Goal: Information Seeking & Learning: Learn about a topic

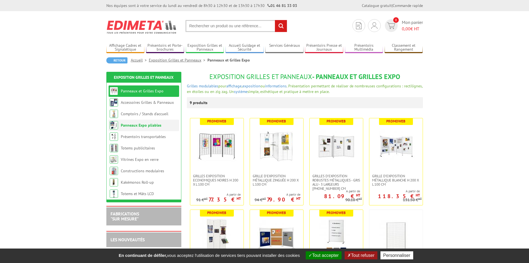
click at [143, 127] on link "Panneaux Expo pliables" at bounding box center [141, 125] width 41 height 5
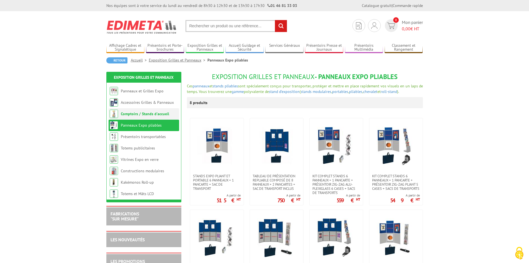
click at [143, 116] on link "Comptoirs / Stands d'accueil" at bounding box center [145, 113] width 48 height 5
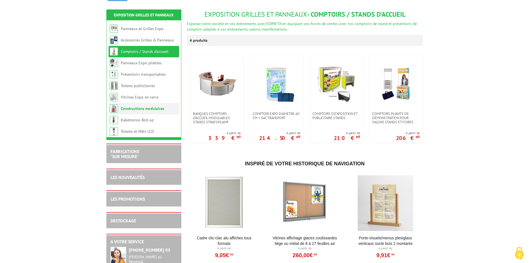
scroll to position [28, 0]
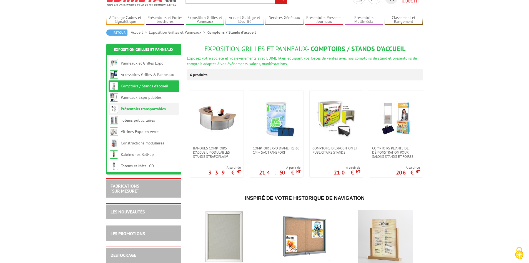
click at [144, 105] on li "Présentoirs transportables" at bounding box center [144, 108] width 71 height 11
click at [143, 109] on link "Présentoirs transportables" at bounding box center [143, 108] width 45 height 5
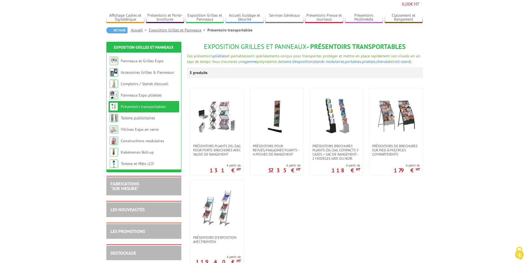
scroll to position [56, 0]
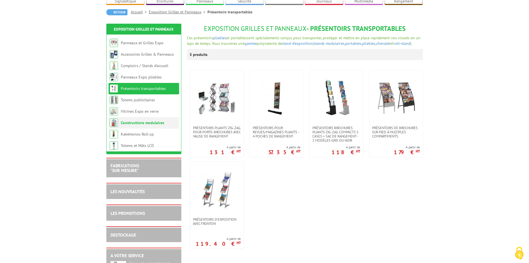
click at [143, 120] on link "Constructions modulaires" at bounding box center [142, 122] width 43 height 5
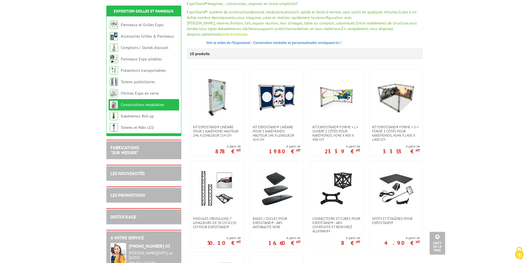
scroll to position [56, 0]
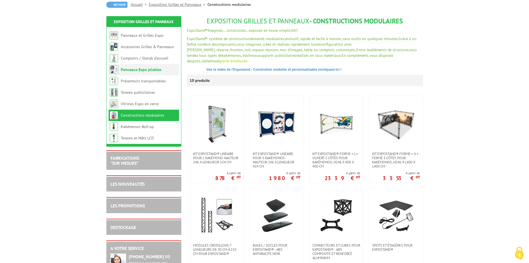
click at [146, 72] on li "Panneaux Expo pliables" at bounding box center [144, 69] width 71 height 11
click at [146, 71] on link "Panneaux Expo pliables" at bounding box center [141, 69] width 41 height 5
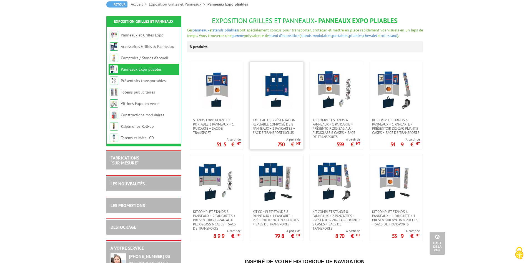
scroll to position [56, 0]
click at [268, 90] on img at bounding box center [276, 90] width 39 height 39
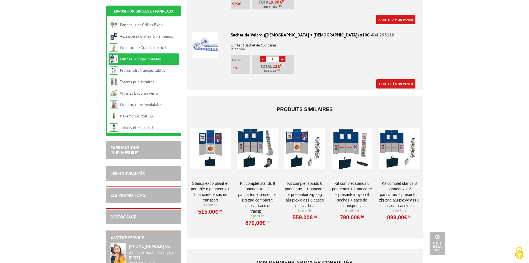
scroll to position [361, 0]
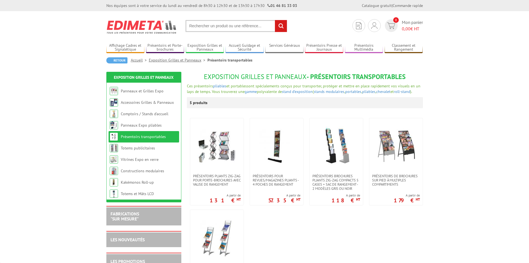
scroll to position [56, 0]
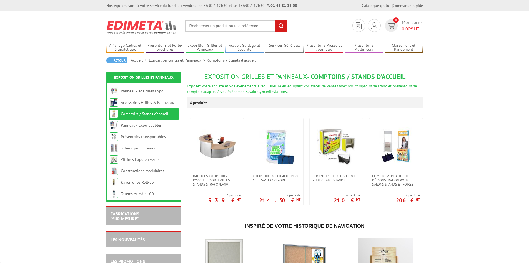
scroll to position [28, 0]
